Goal: Information Seeking & Learning: Learn about a topic

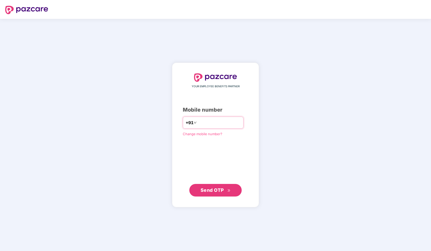
click at [203, 120] on input "number" at bounding box center [218, 122] width 43 height 8
type input "**********"
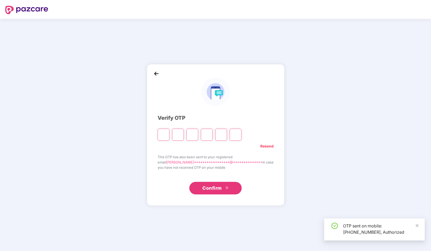
click at [169, 134] on input "Please enter verification code. Digit 1" at bounding box center [163, 134] width 12 height 12
type input "*"
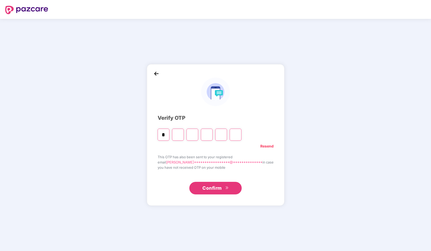
type input "*"
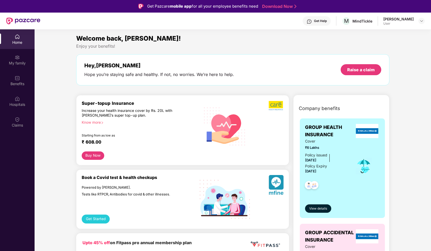
click at [407, 19] on div "[PERSON_NAME]" at bounding box center [398, 18] width 30 height 5
click at [417, 19] on div "Aniruddha Daryapurkar User" at bounding box center [403, 20] width 41 height 9
click at [421, 21] on img at bounding box center [421, 21] width 4 height 4
click at [389, 51] on div "User" at bounding box center [392, 52] width 30 height 4
click at [381, 49] on div "Welcome back, Aniruddha! Enjoy your benefits! Hey, Aniruddha Hope you’re stayin…" at bounding box center [232, 61] width 317 height 57
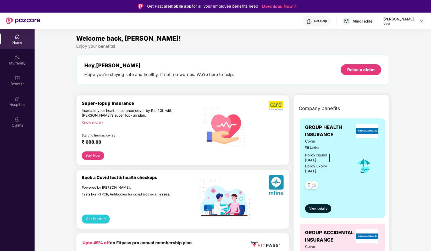
click at [402, 23] on div "User" at bounding box center [398, 23] width 30 height 4
click at [421, 21] on img at bounding box center [421, 21] width 4 height 4
click at [264, 67] on div "Hey, Aniruddha Hope you’re staying safe and healthy. If not, no worries. We’re …" at bounding box center [232, 69] width 296 height 15
click at [335, 144] on span "Cover" at bounding box center [326, 141] width 43 height 6
drag, startPoint x: 88, startPoint y: 65, endPoint x: 139, endPoint y: 64, distance: 50.2
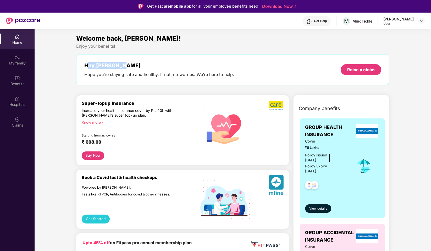
click at [133, 64] on div "Hey, Aniruddha" at bounding box center [159, 65] width 150 height 6
drag, startPoint x: 73, startPoint y: 45, endPoint x: 136, endPoint y: 45, distance: 62.5
click at [136, 45] on div "Enjoy your benefits!" at bounding box center [232, 45] width 313 height 5
click at [314, 22] on div "Get Help" at bounding box center [320, 21] width 13 height 4
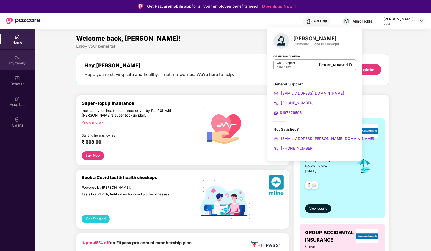
click at [19, 58] on img at bounding box center [17, 57] width 5 height 5
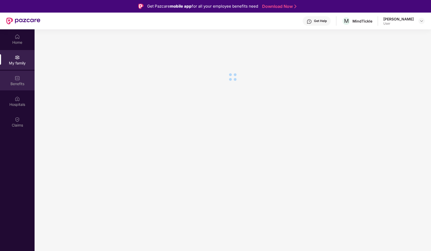
click at [22, 88] on div "Benefits" at bounding box center [17, 81] width 35 height 20
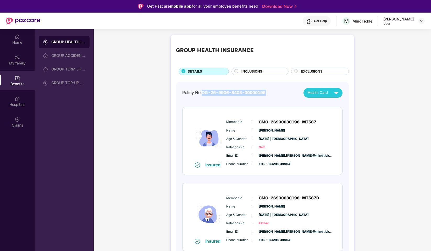
drag, startPoint x: 202, startPoint y: 93, endPoint x: 298, endPoint y: 93, distance: 96.3
click at [298, 93] on div "Policy No: OG-26-9906-8403-00000196 Health Card" at bounding box center [262, 93] width 160 height 10
click at [337, 89] on img at bounding box center [335, 92] width 9 height 9
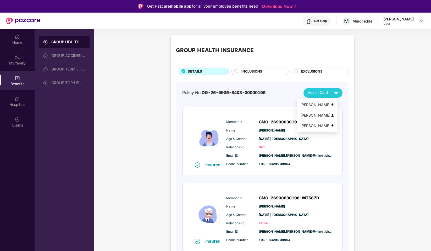
click at [363, 91] on div "GROUP HEALTH INSURANCE DETAILS INCLUSIONS EXCLUSIONS Policy No: OG-26-9906-8403…" at bounding box center [262, 195] width 337 height 327
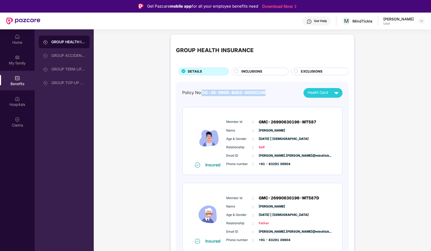
drag, startPoint x: 202, startPoint y: 92, endPoint x: 278, endPoint y: 91, distance: 76.4
click at [278, 91] on div "Policy No: OG-26-9906-8403-00000196 Health Card" at bounding box center [262, 93] width 160 height 10
copy div "OG-26-9906-8403-00000196"
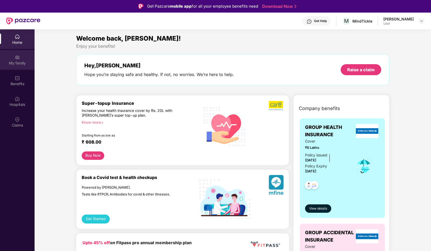
click at [13, 56] on div "My family" at bounding box center [17, 60] width 35 height 20
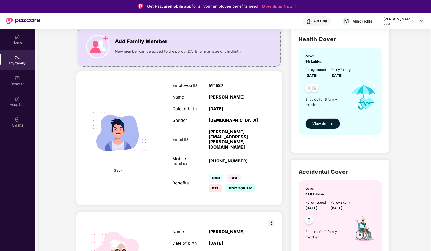
scroll to position [38, 0]
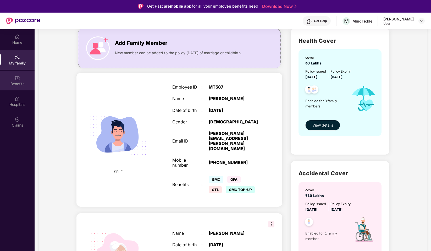
click at [16, 84] on div "Benefits" at bounding box center [17, 83] width 35 height 5
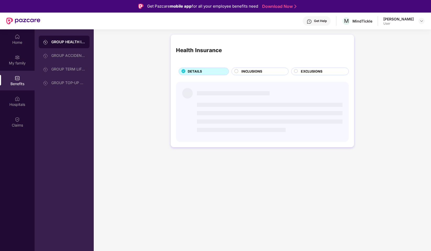
click at [66, 42] on div "GROUP HEALTH INSURANCE" at bounding box center [68, 41] width 34 height 5
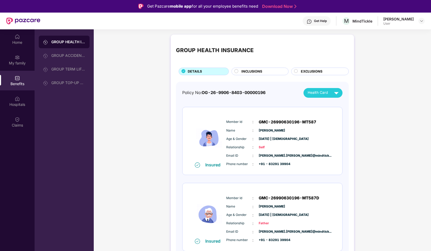
click at [225, 133] on div "Member Id : GMC-26990630196-MT587 Name : [PERSON_NAME] Age & Gender : [DATE] | …" at bounding box center [278, 142] width 106 height 53
click at [313, 93] on span "Health Card" at bounding box center [317, 93] width 20 height 6
click at [310, 69] on span "EXCLUSIONS" at bounding box center [311, 71] width 21 height 5
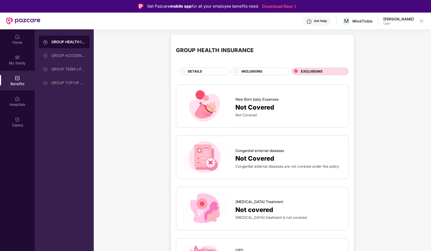
click at [250, 69] on span "INCLUSIONS" at bounding box center [251, 71] width 21 height 5
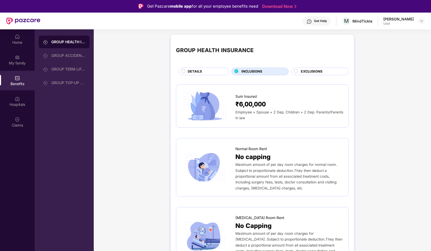
click at [202, 72] on div "DETAILS" at bounding box center [205, 72] width 41 height 6
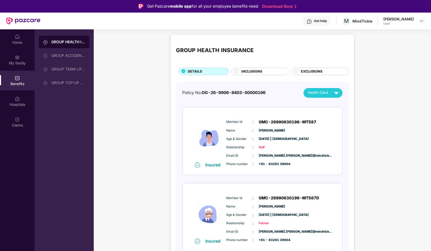
click at [310, 70] on span "EXCLUSIONS" at bounding box center [311, 71] width 21 height 5
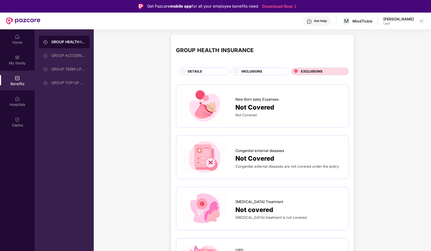
click at [253, 69] on span "INCLUSIONS" at bounding box center [251, 71] width 21 height 5
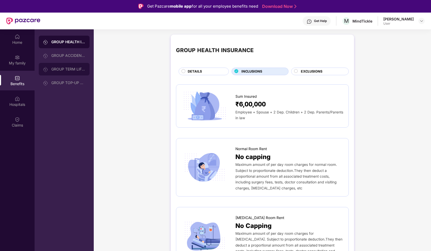
click at [68, 65] on div "GROUP TERM LIFE INSURANCE" at bounding box center [64, 69] width 51 height 13
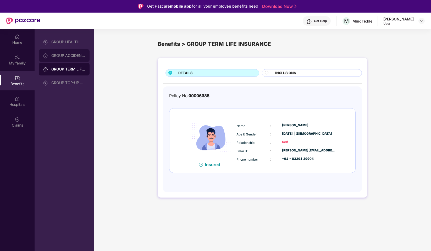
click at [69, 50] on div "GROUP ACCIDENTAL INSURANCE" at bounding box center [64, 55] width 51 height 13
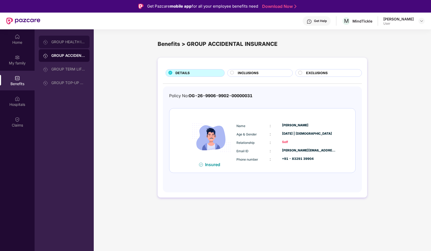
click at [63, 43] on div "GROUP HEALTH INSURANCE" at bounding box center [68, 42] width 34 height 4
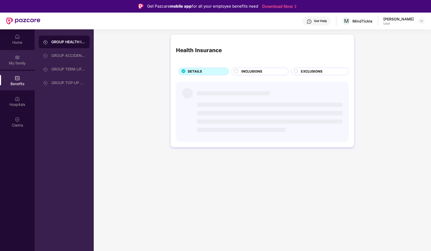
click at [18, 65] on div "My family" at bounding box center [17, 62] width 35 height 5
